Goal: Transaction & Acquisition: Register for event/course

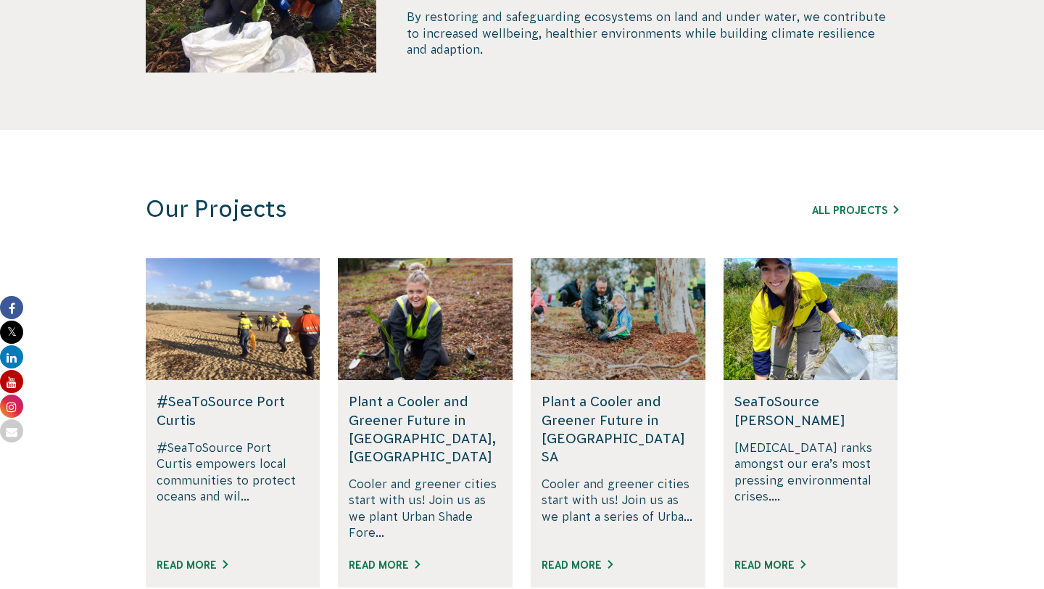
scroll to position [833, 0]
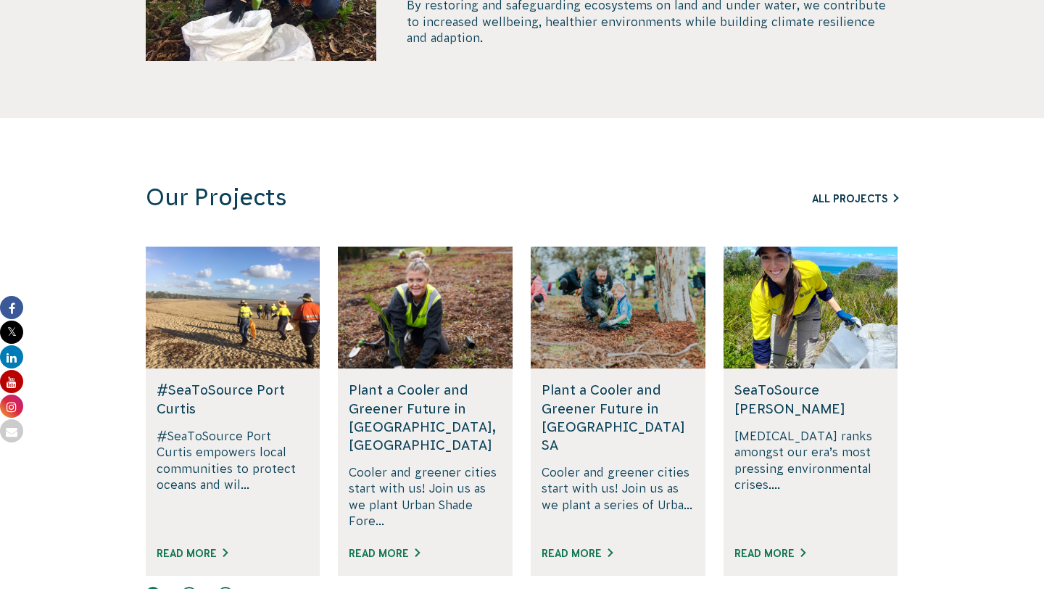
click at [849, 196] on link "All Projects" at bounding box center [855, 199] width 86 height 12
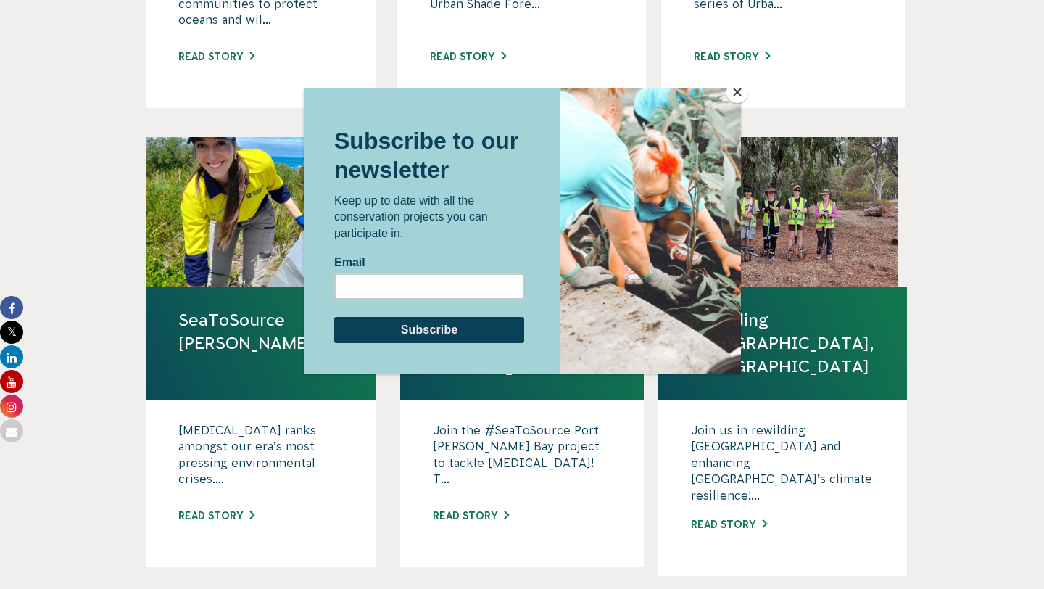
scroll to position [886, 0]
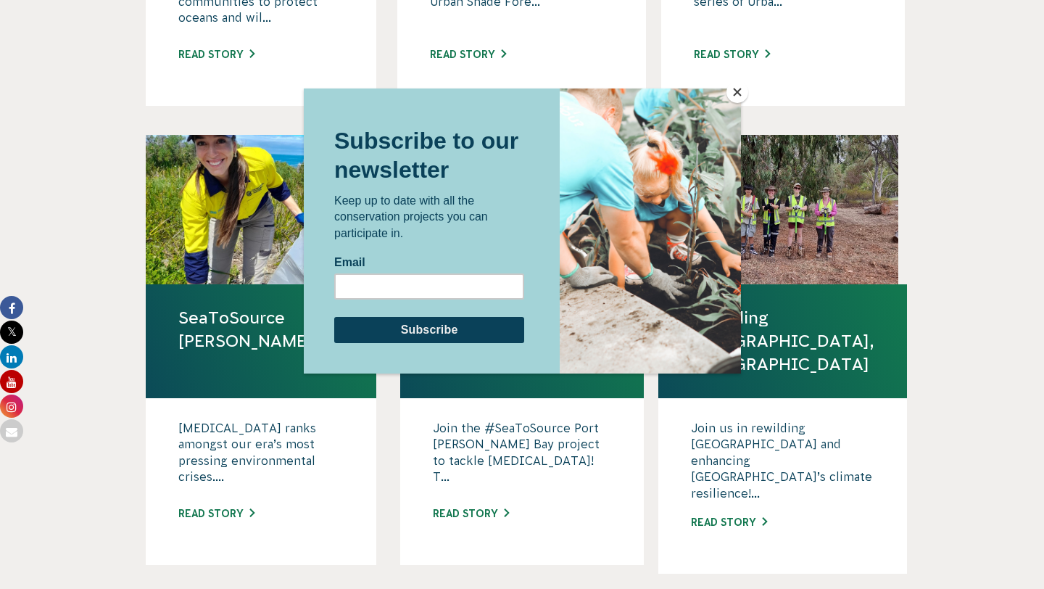
click at [731, 88] on button "Close" at bounding box center [737, 92] width 22 height 22
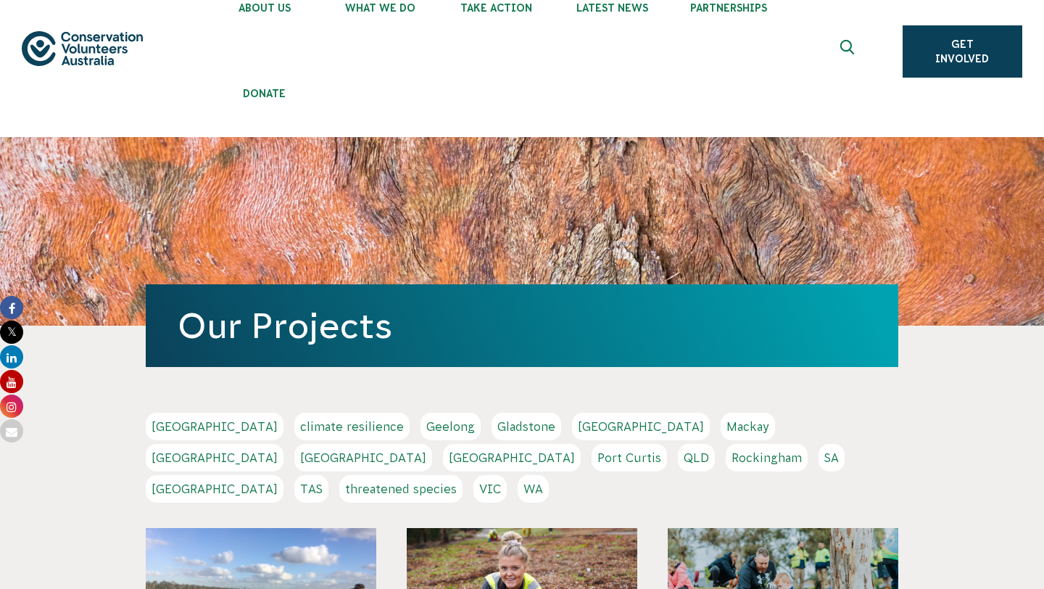
scroll to position [0, 0]
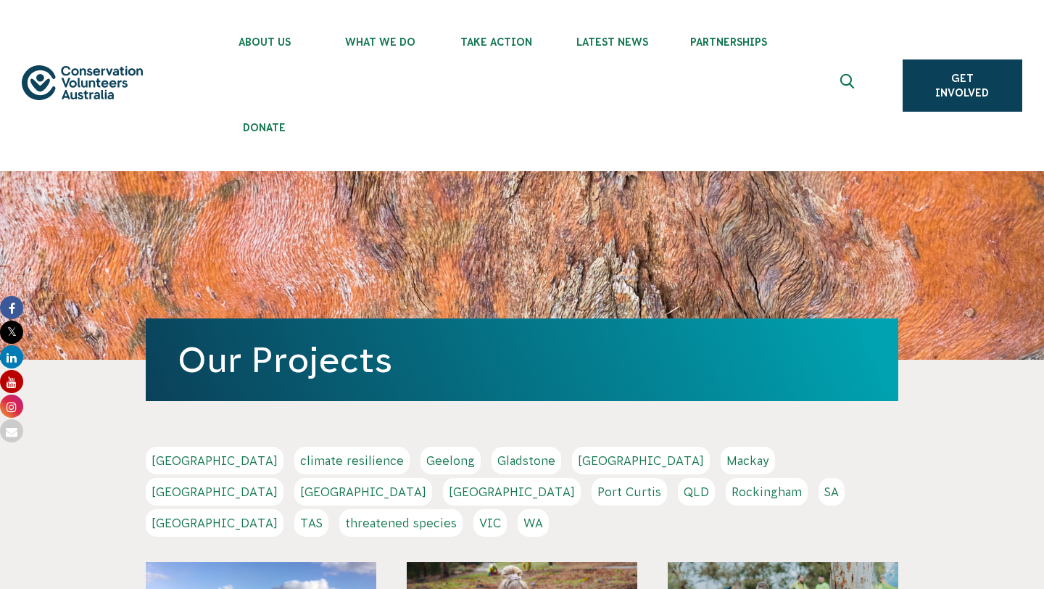
click at [678, 494] on link "QLD" at bounding box center [696, 492] width 37 height 28
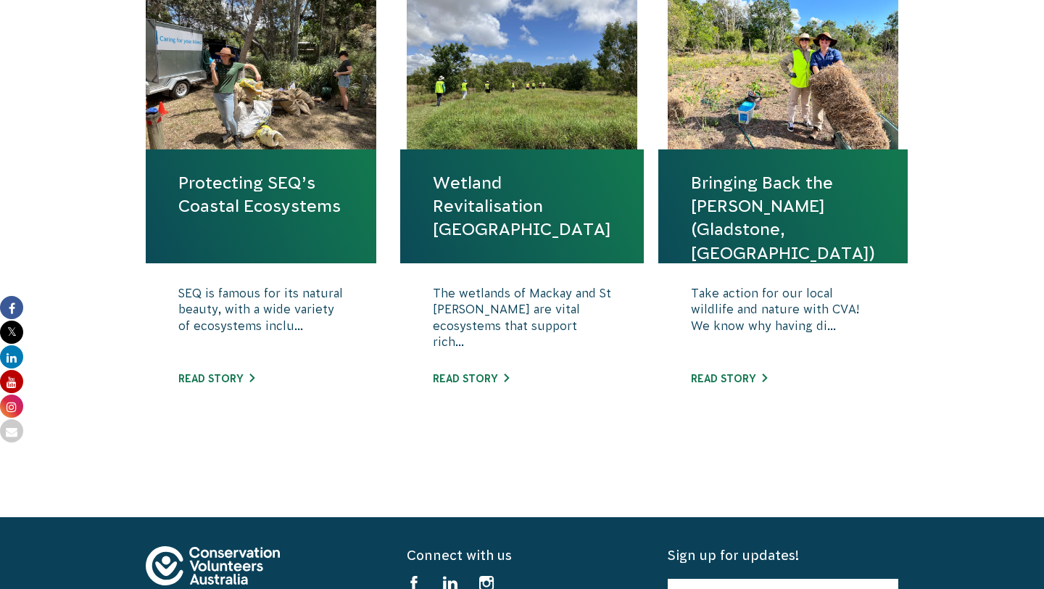
scroll to position [1084, 0]
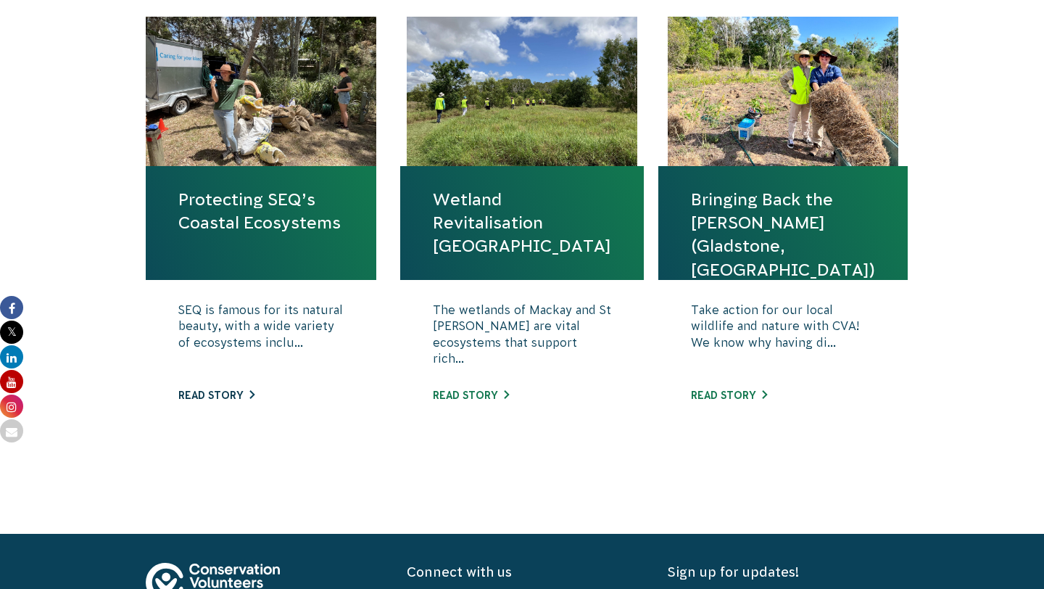
click at [222, 391] on link "Read story" at bounding box center [216, 395] width 76 height 12
